Goal: Task Accomplishment & Management: Use online tool/utility

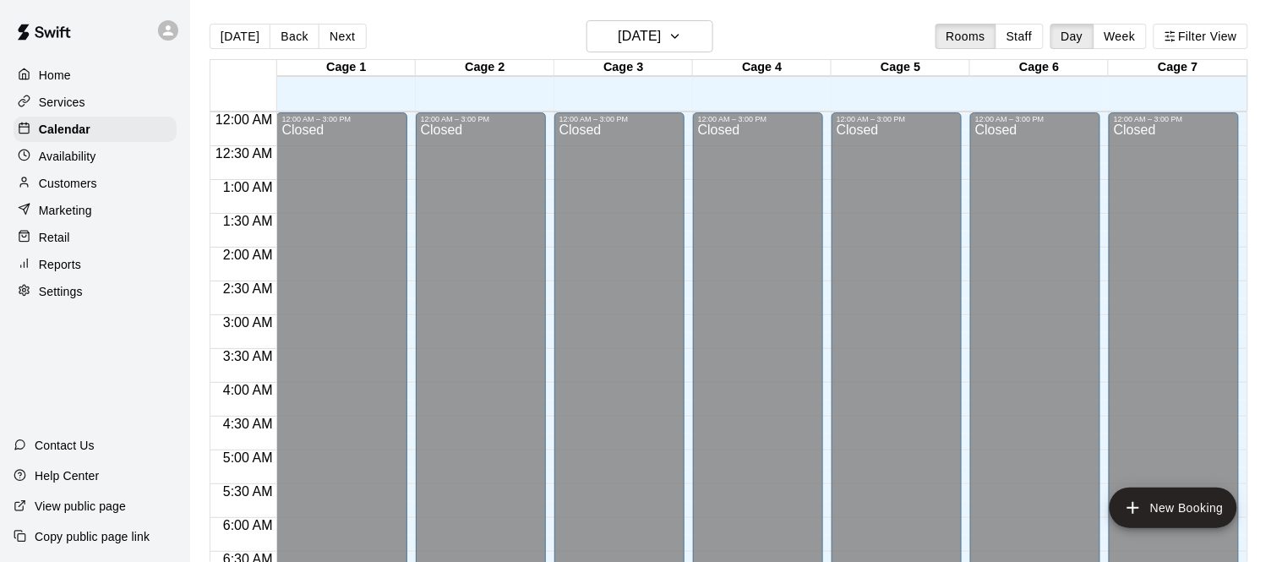
scroll to position [843, 0]
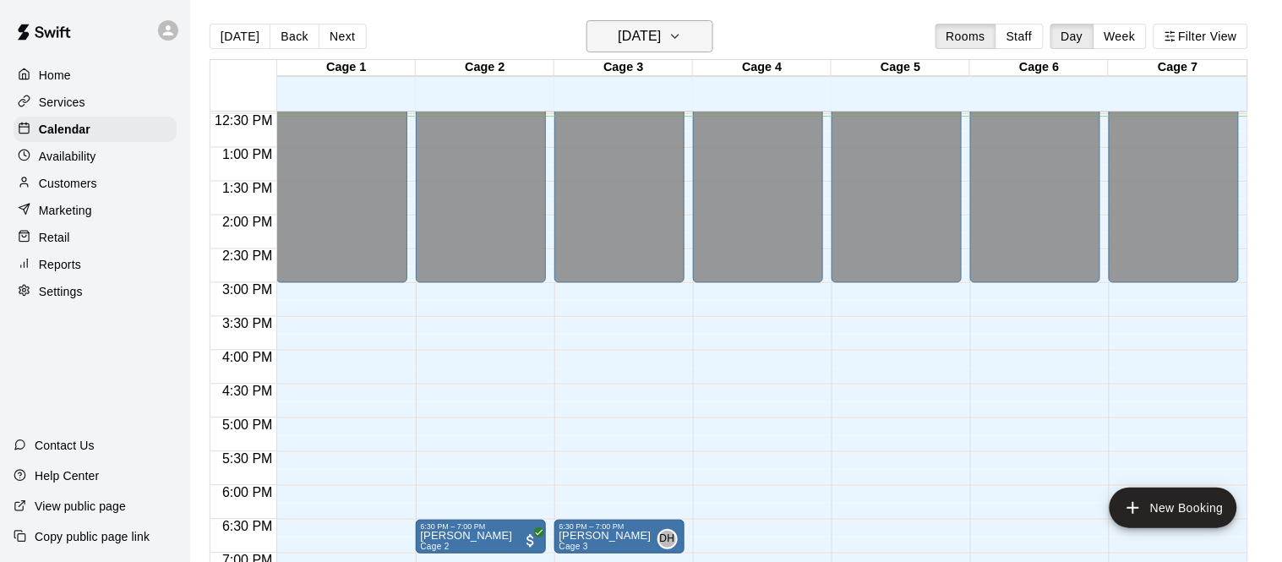
click at [661, 30] on h6 "[DATE]" at bounding box center [639, 36] width 43 height 24
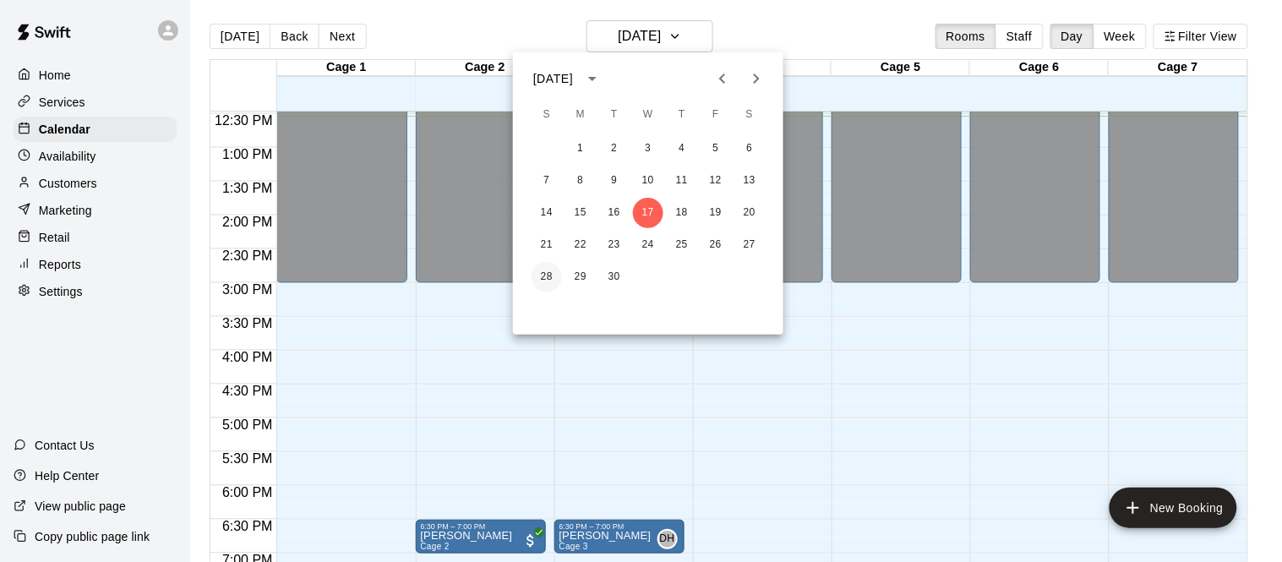
click at [539, 280] on button "28" at bounding box center [546, 277] width 30 height 30
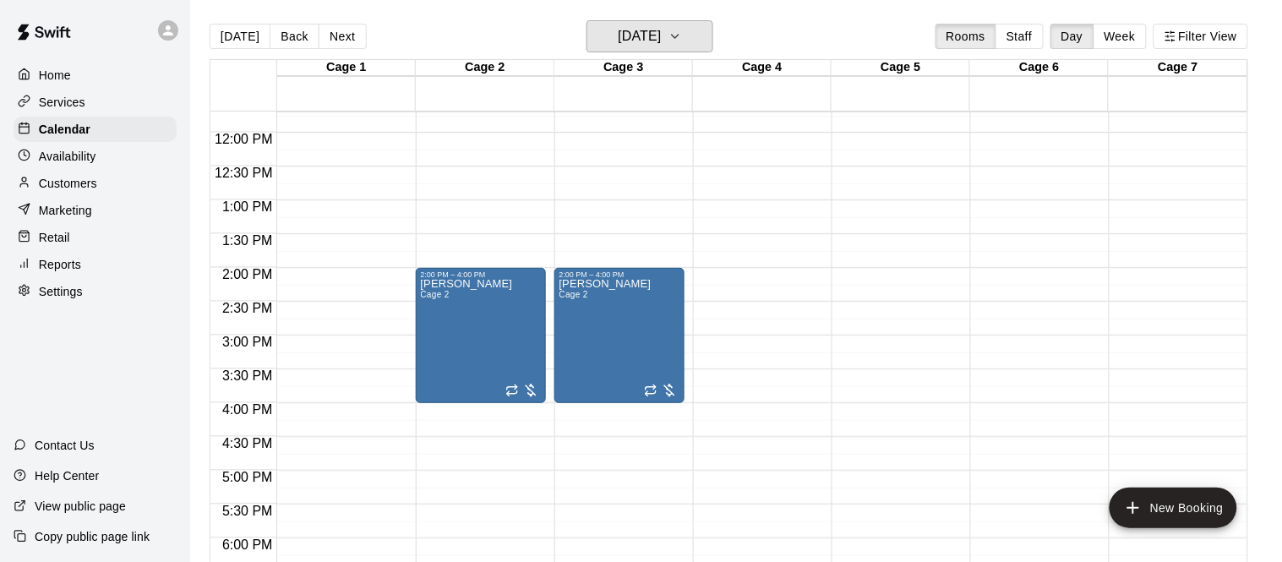
scroll to position [786, 0]
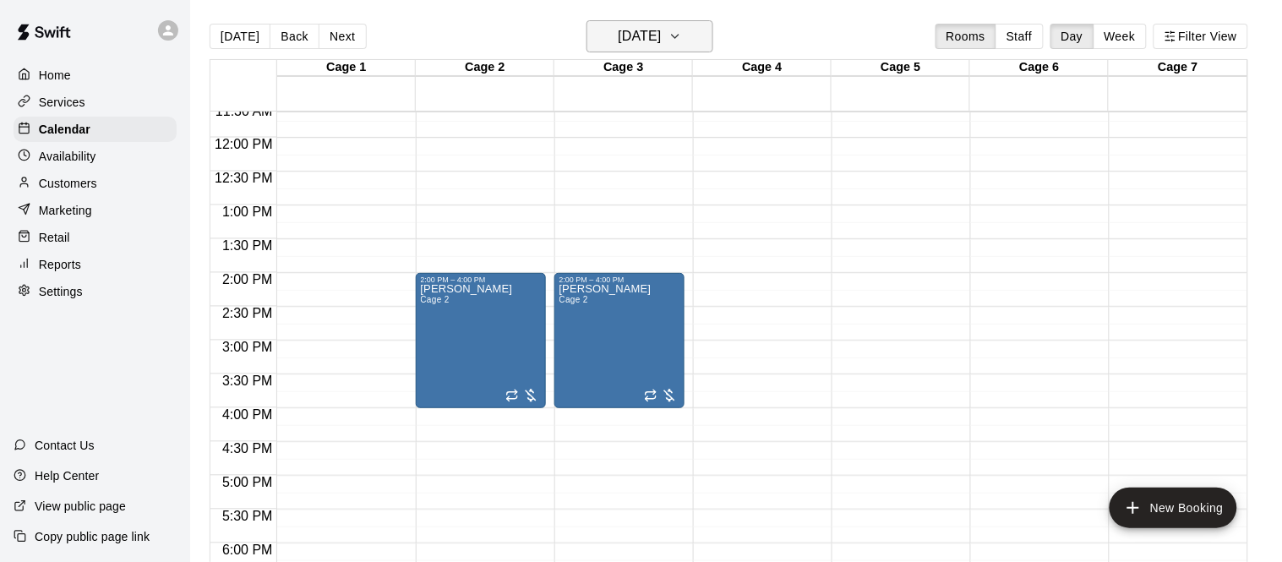
click at [655, 41] on h6 "Sunday Sep 28" at bounding box center [639, 36] width 43 height 24
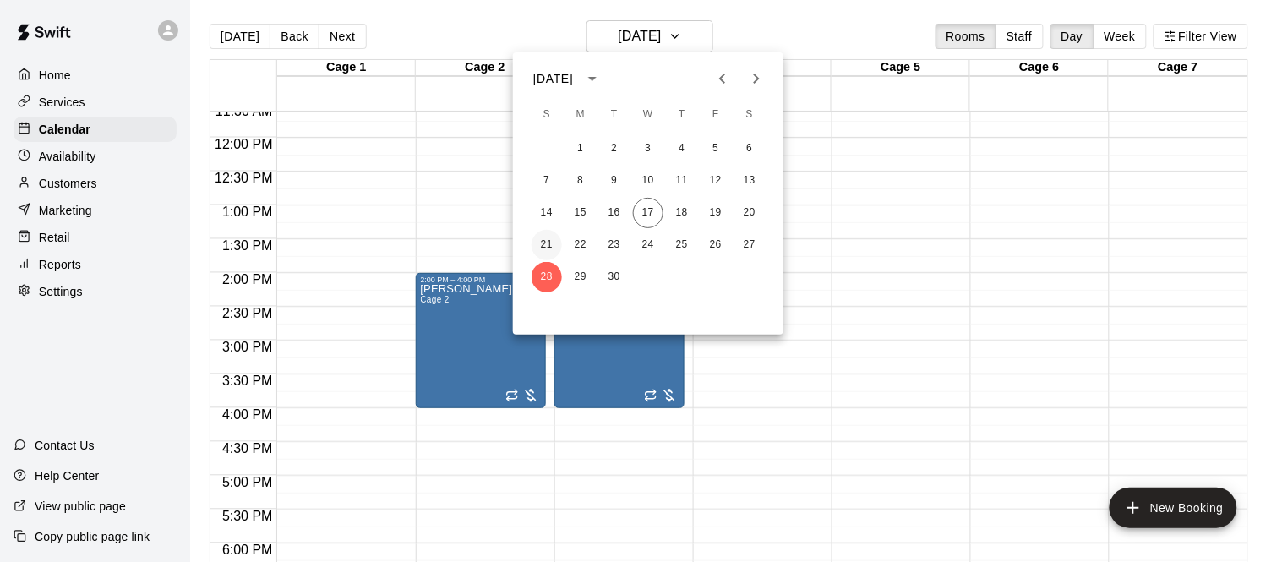
click at [538, 242] on button "21" at bounding box center [546, 245] width 30 height 30
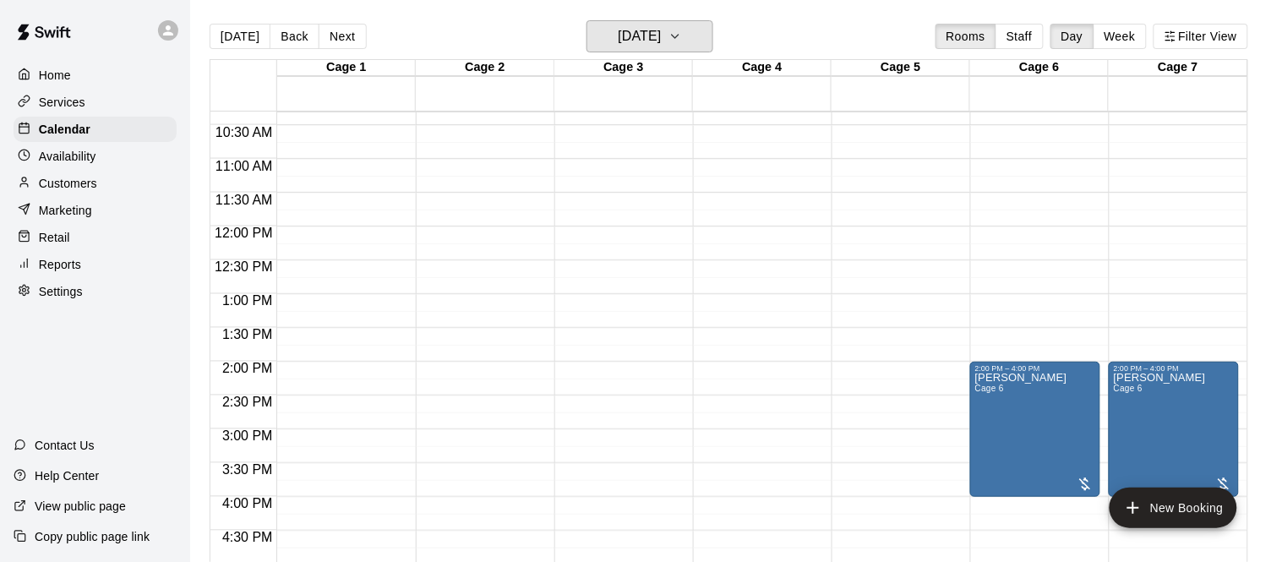
scroll to position [694, 0]
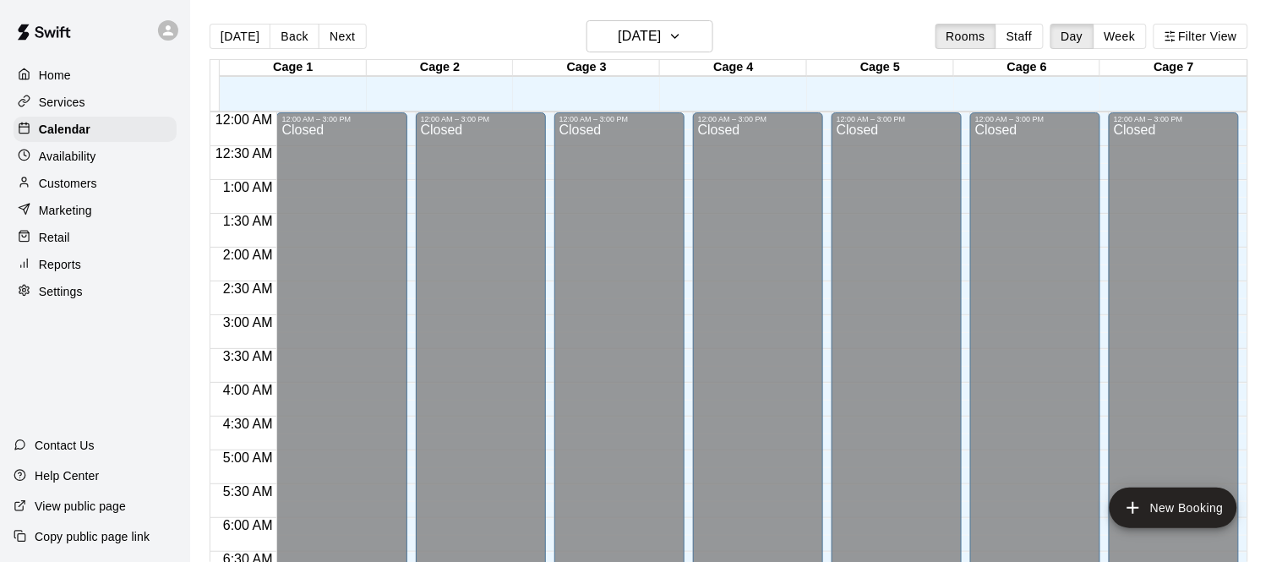
scroll to position [870, 0]
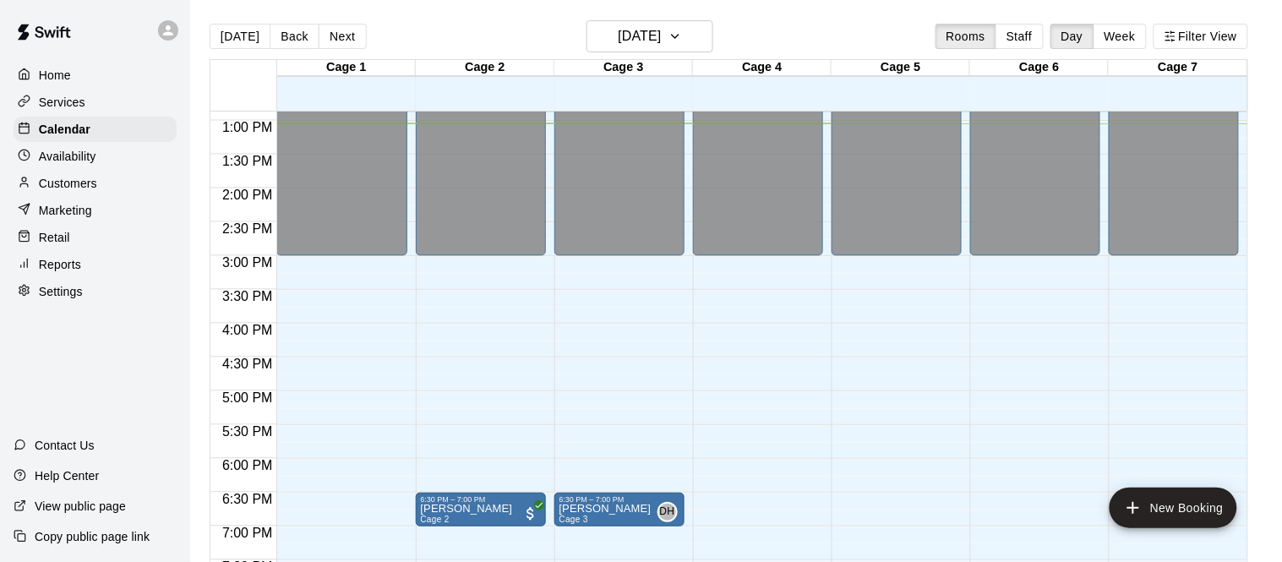
click at [96, 105] on div "Services" at bounding box center [95, 102] width 163 height 25
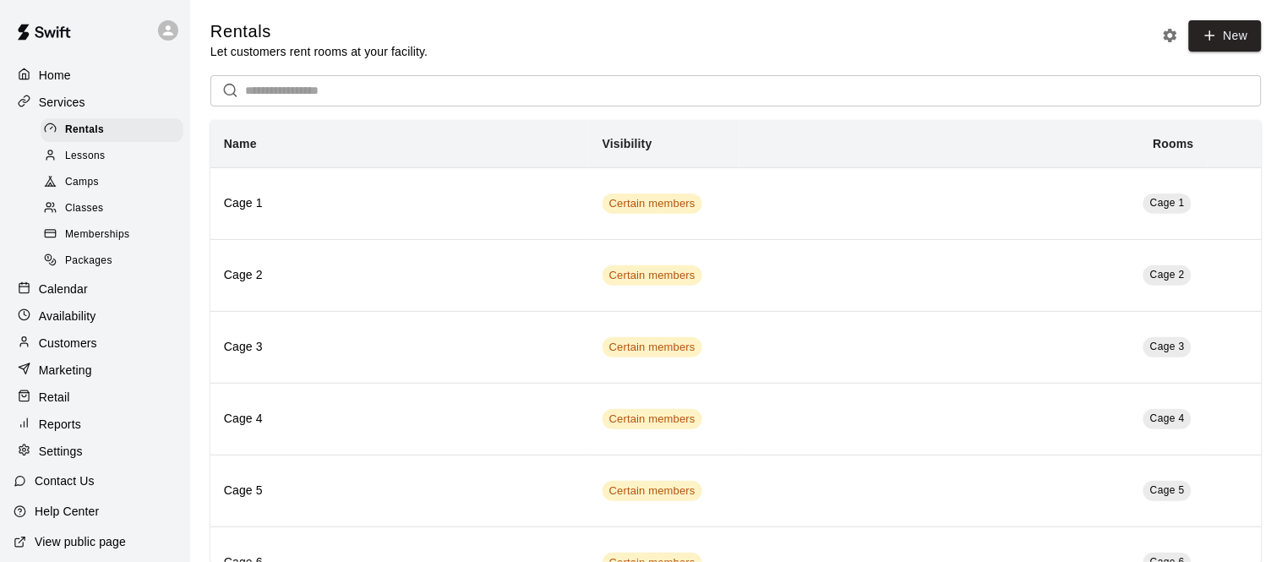
click at [95, 192] on div "Camps" at bounding box center [112, 183] width 143 height 24
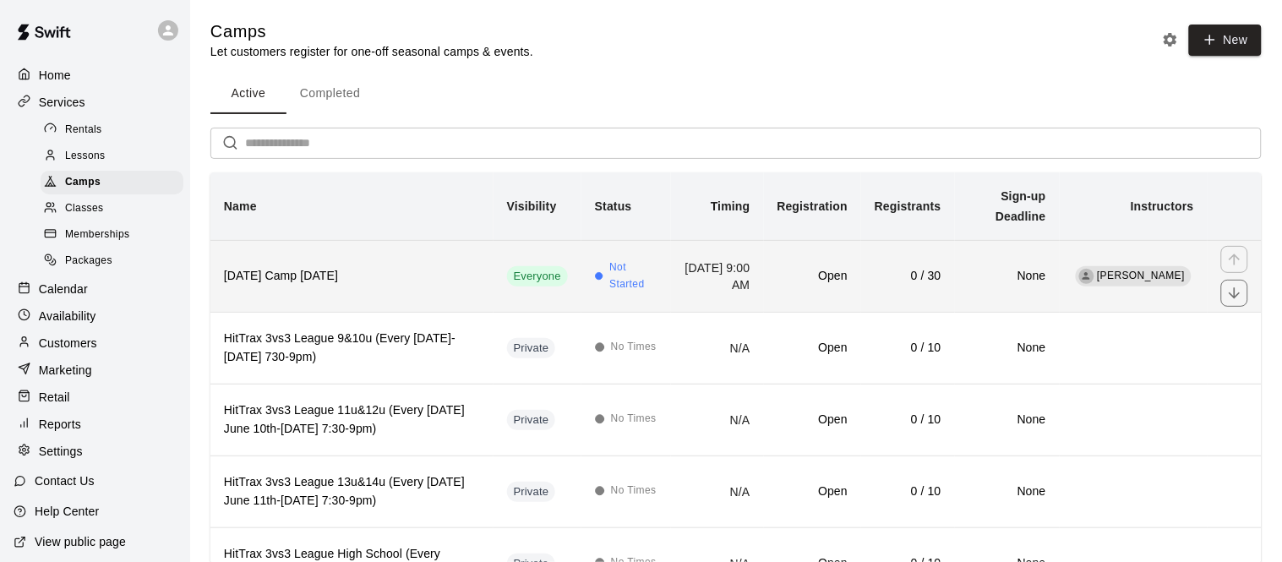
click at [405, 293] on th "[DATE] Camp [DATE]" at bounding box center [351, 276] width 283 height 72
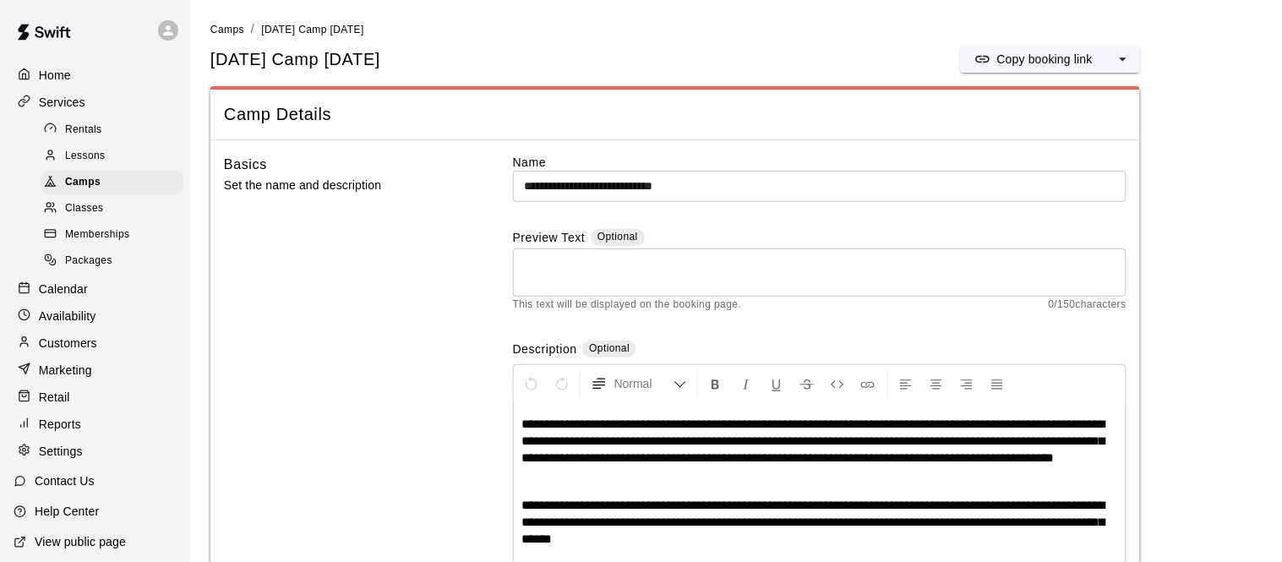
scroll to position [47, 0]
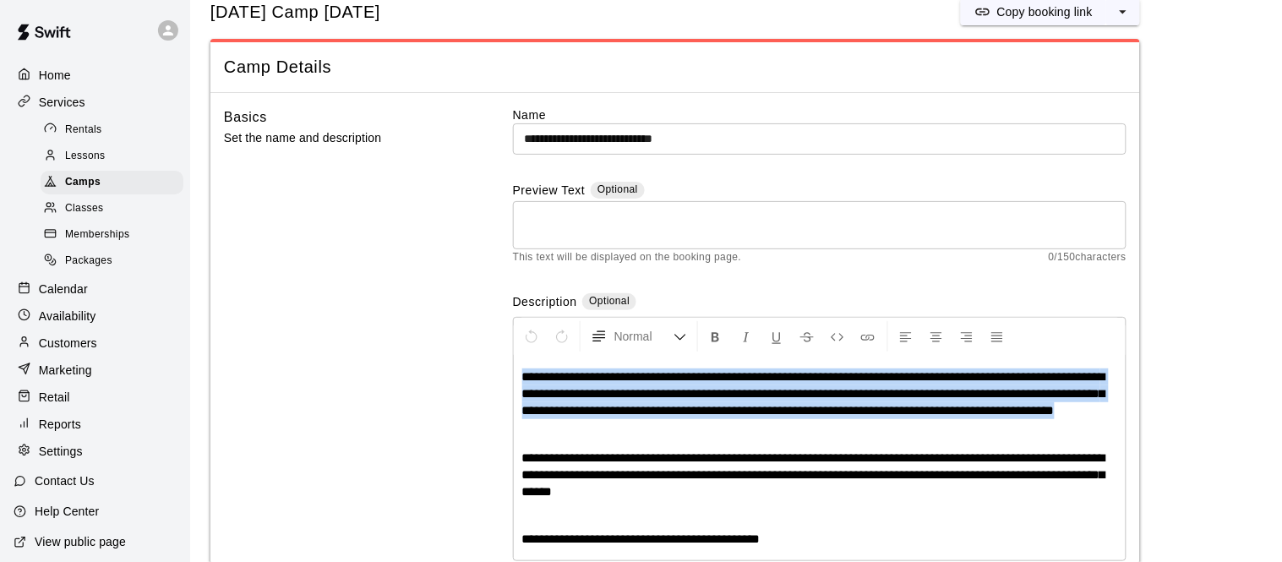
drag, startPoint x: 593, startPoint y: 431, endPoint x: 521, endPoint y: 372, distance: 93.0
click at [522, 372] on p "**********" at bounding box center [819, 393] width 595 height 51
click at [1012, 19] on button "Copy booking link" at bounding box center [1033, 11] width 145 height 27
